Goal: Browse casually

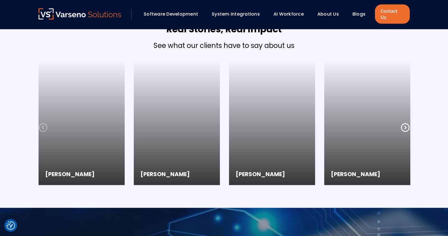
scroll to position [1534, 0]
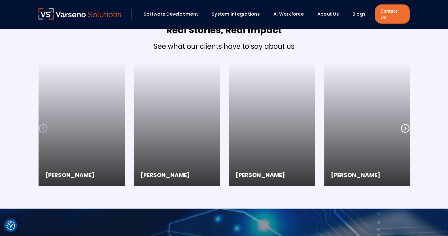
click at [405, 124] on icon at bounding box center [405, 128] width 9 height 9
click at [46, 124] on icon at bounding box center [43, 128] width 9 height 9
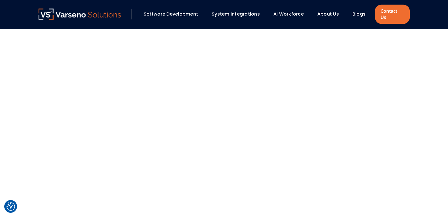
scroll to position [1071, 0]
